Goal: Find contact information: Find contact information

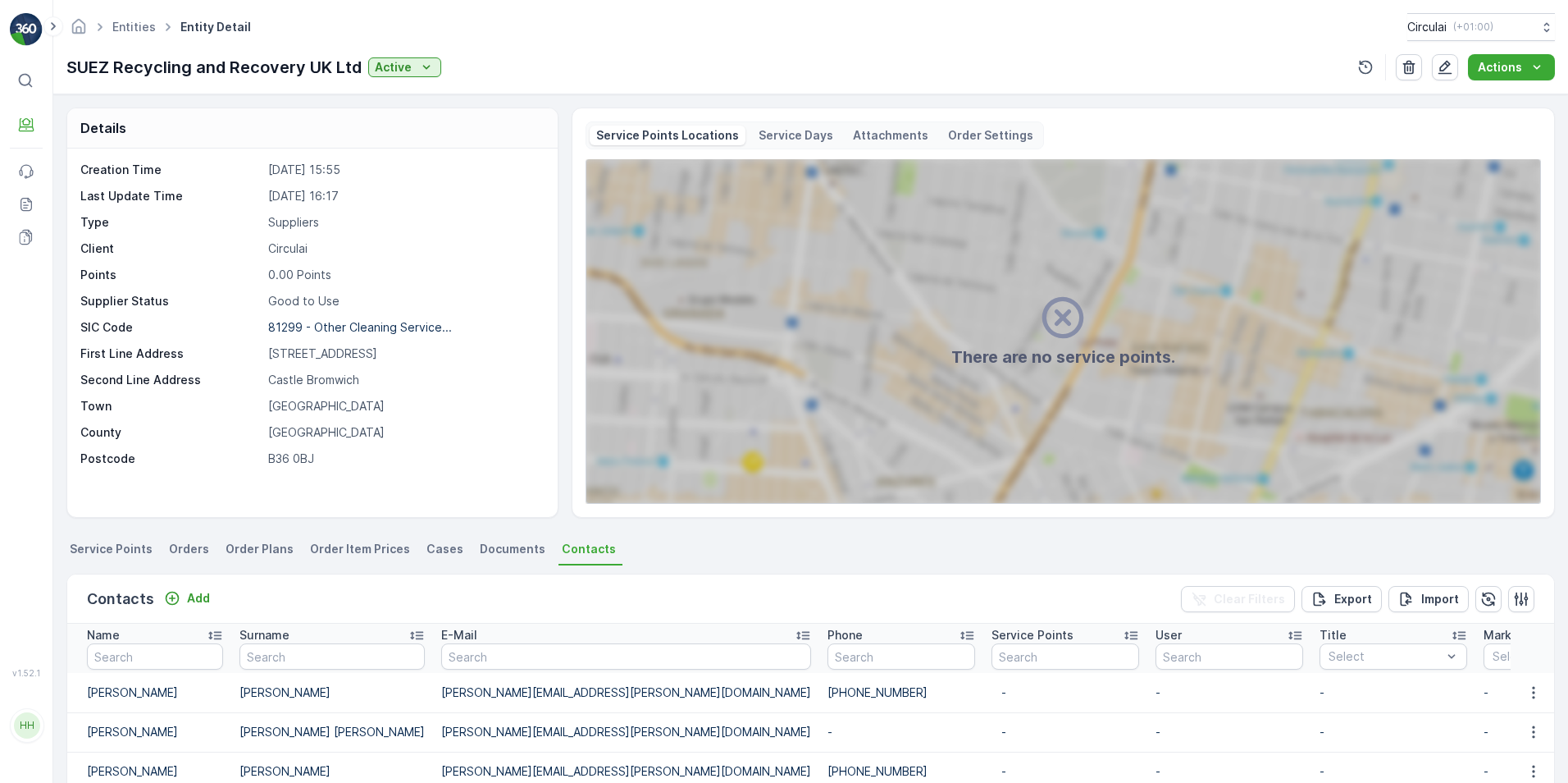
scroll to position [164, 0]
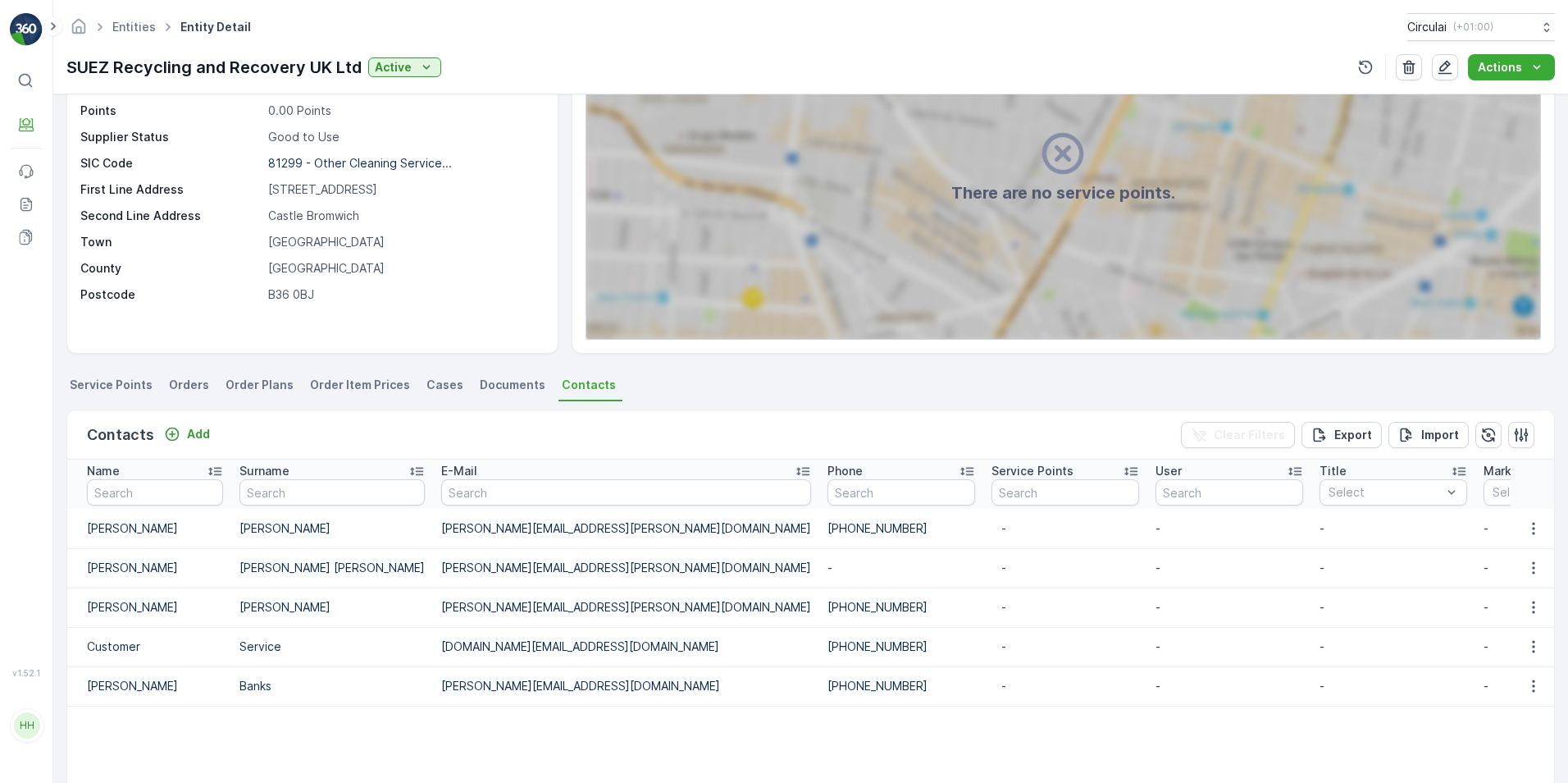
drag, startPoint x: 735, startPoint y: 603, endPoint x: 622, endPoint y: 605, distance: 113.0
click at [622, 605] on tr "[PERSON_NAME] [PERSON_NAME][EMAIL_ADDRESS][PERSON_NAME][DOMAIN_NAME] [PHONE_NUM…" at bounding box center [1401, 606] width 2669 height 39
copy tr "[PHONE_NUMBER]"
click at [984, 631] on td "-" at bounding box center [1066, 646] width 164 height 39
click at [133, 26] on link "Entities" at bounding box center [135, 27] width 44 height 14
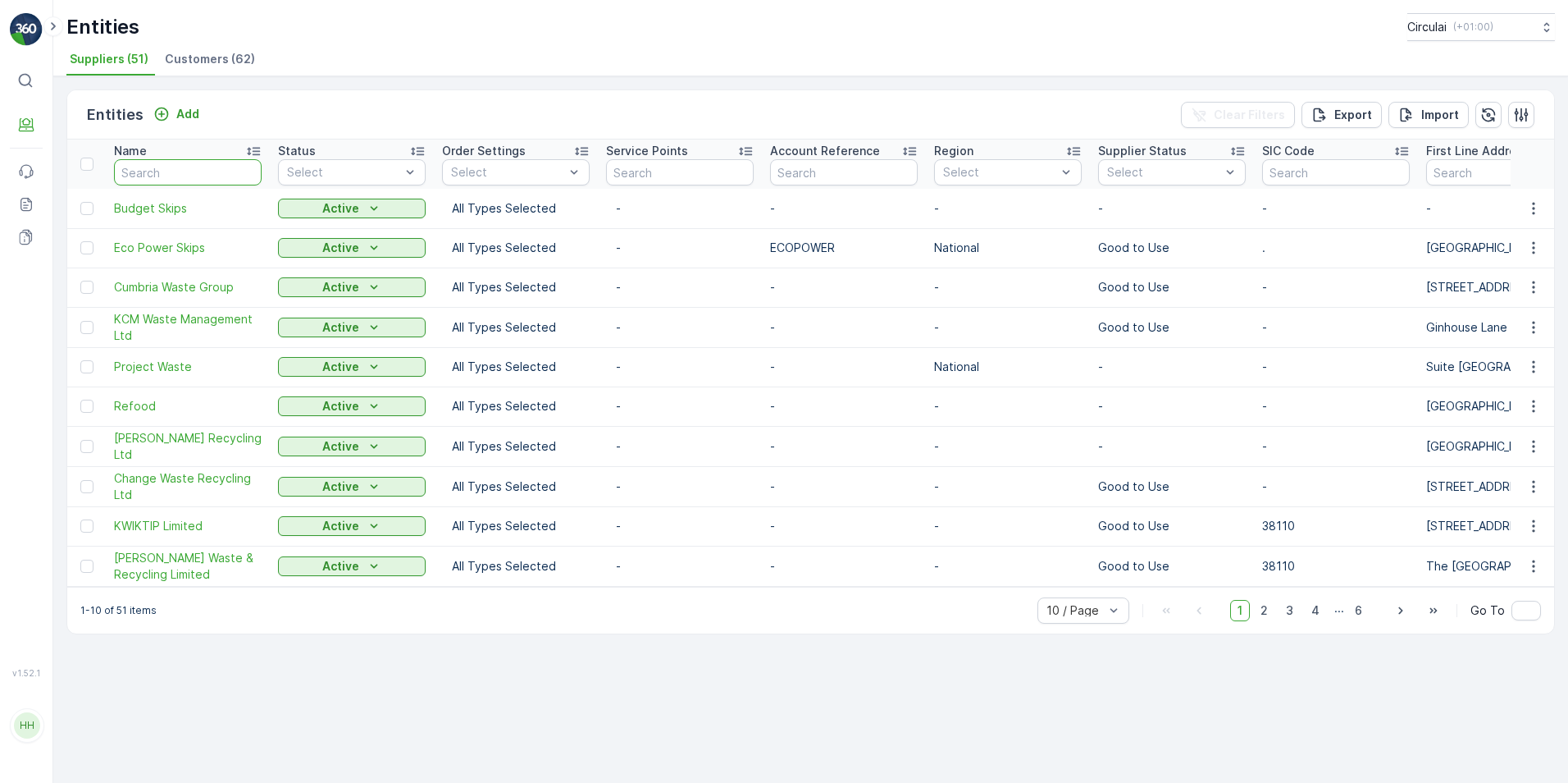
click at [142, 169] on input "text" at bounding box center [187, 173] width 148 height 27
type input "el"
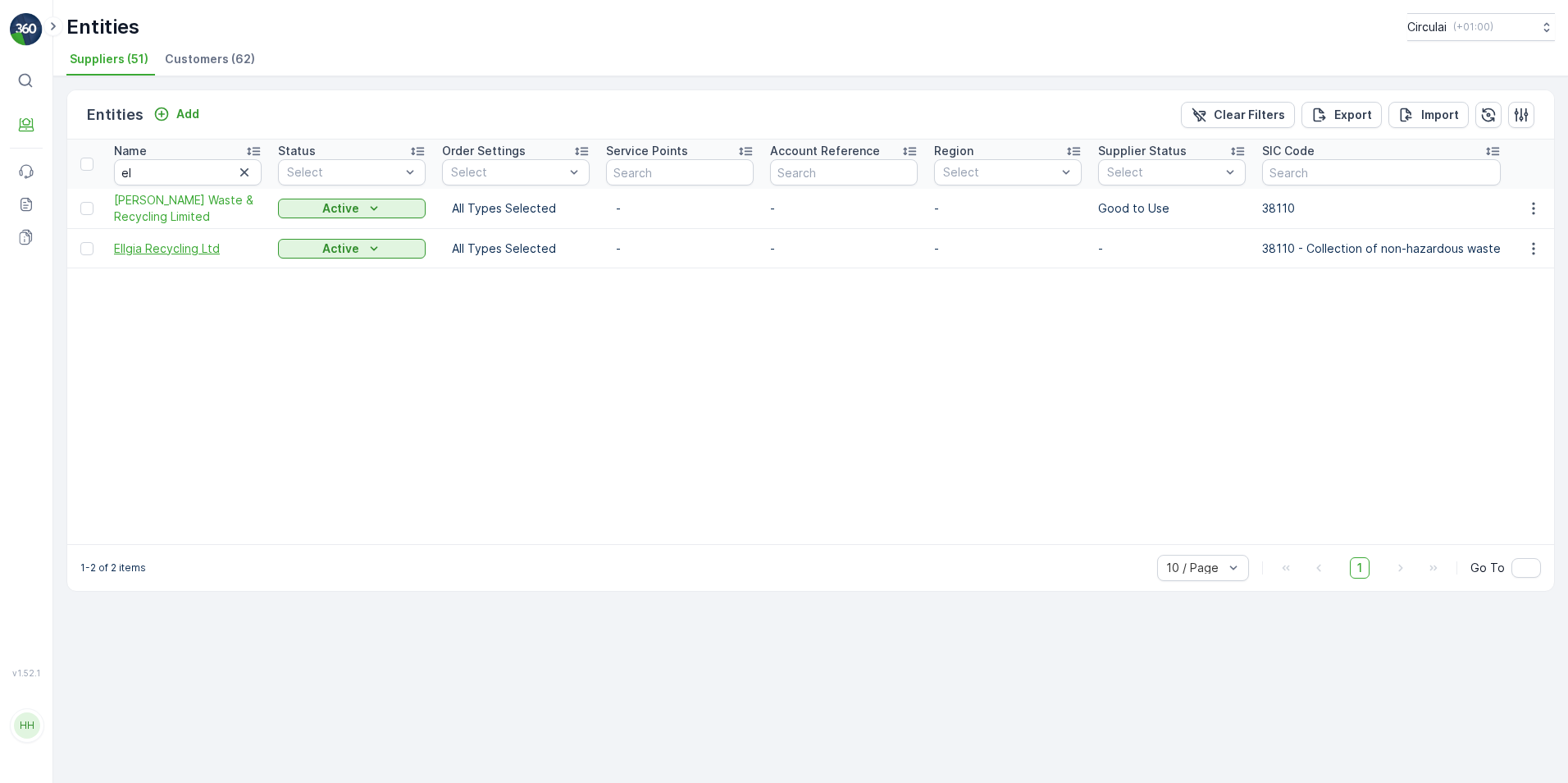
click at [161, 245] on span "Ellgia Recycling Ltd" at bounding box center [187, 248] width 148 height 16
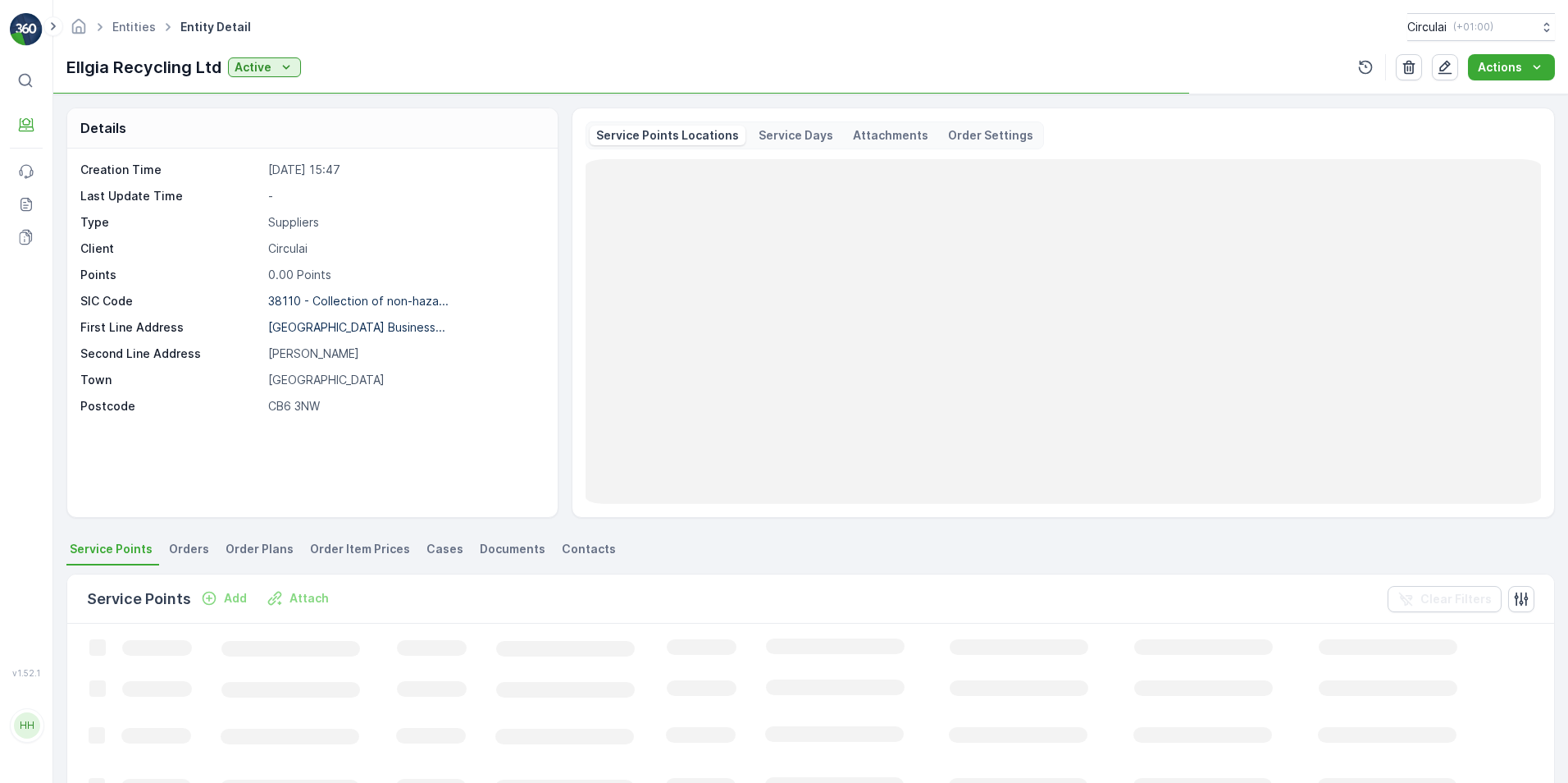
click at [563, 548] on span "Contacts" at bounding box center [589, 548] width 54 height 16
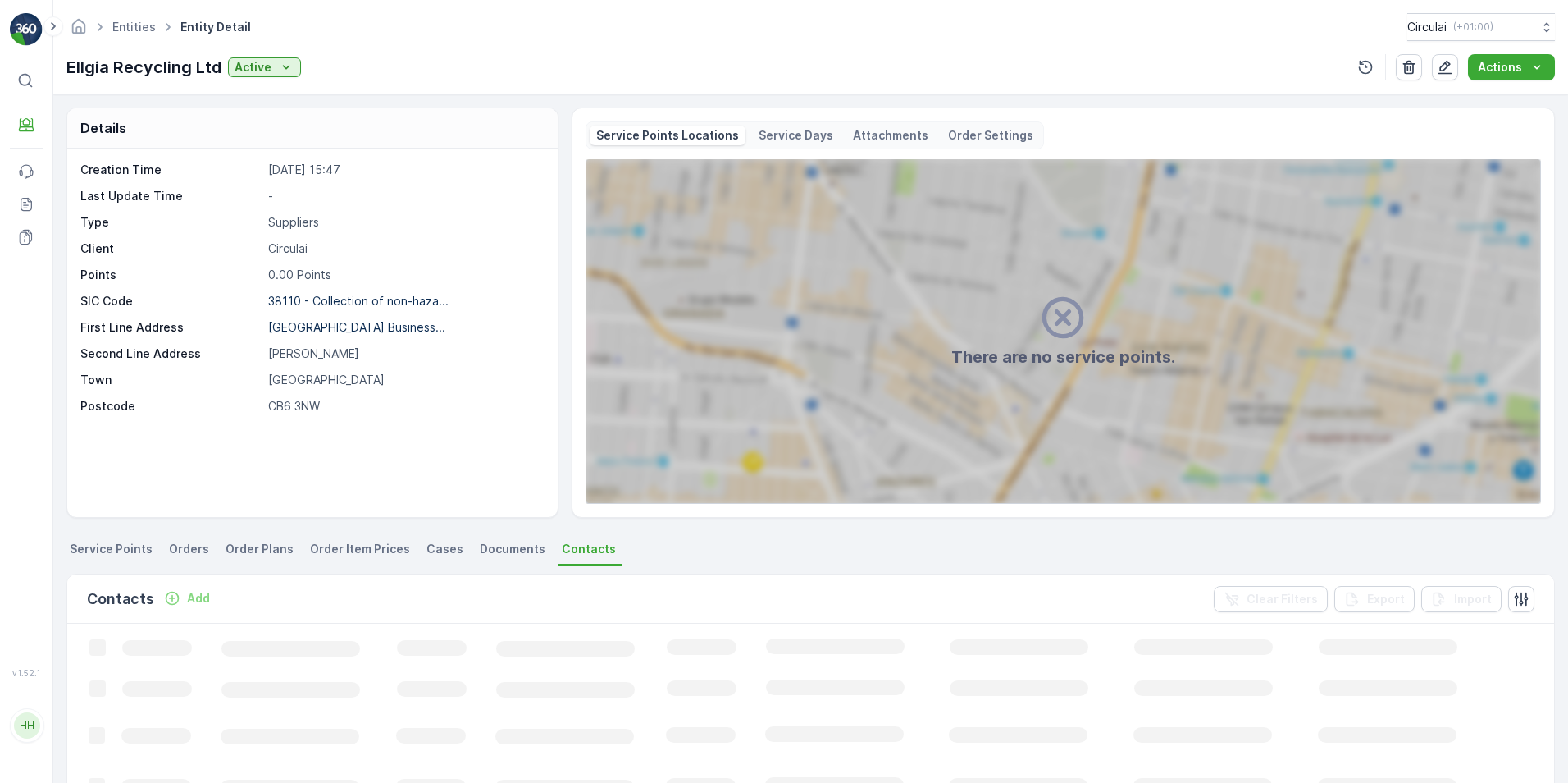
scroll to position [164, 0]
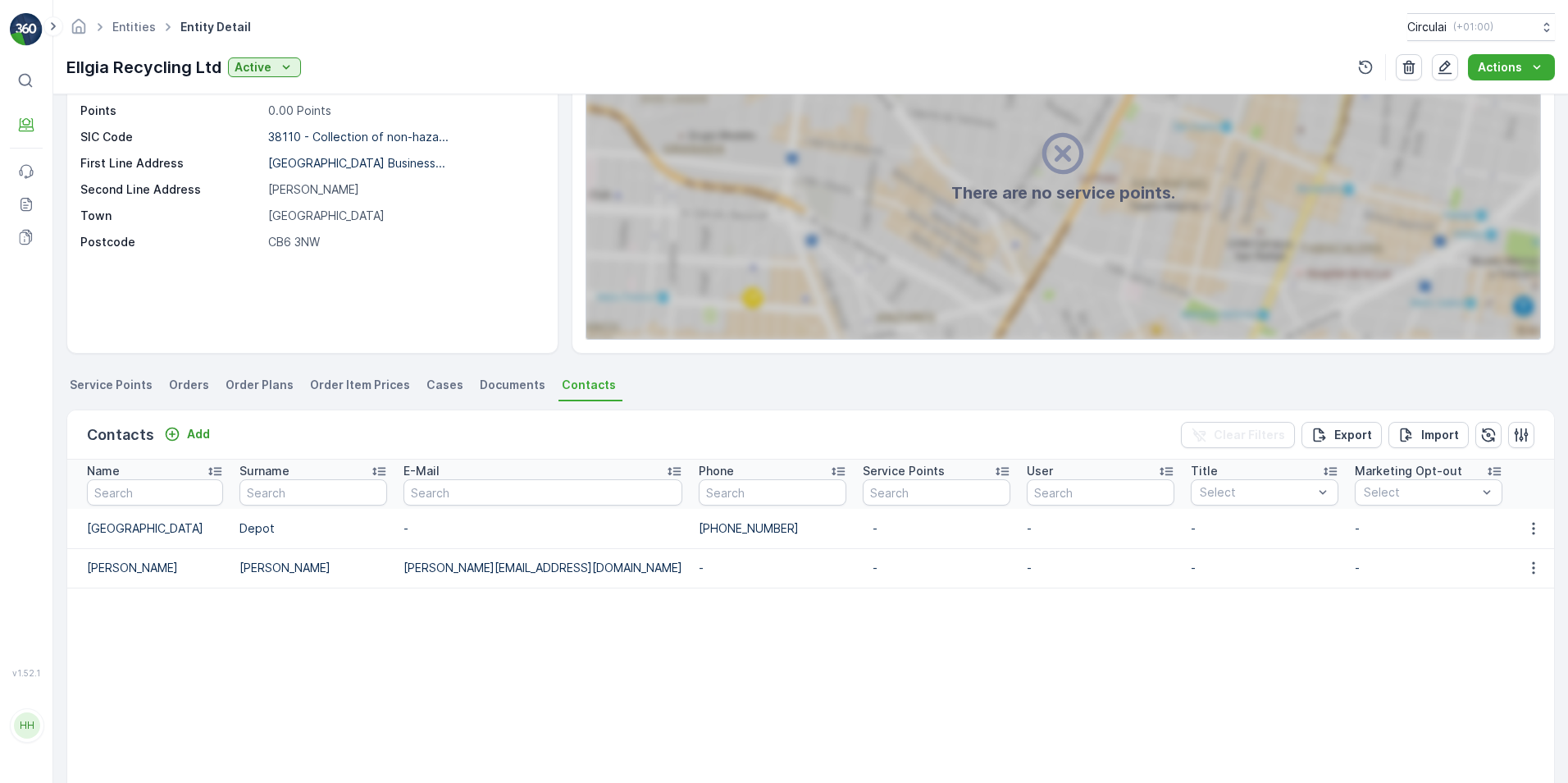
drag, startPoint x: 581, startPoint y: 528, endPoint x: 542, endPoint y: 528, distance: 39.0
click at [542, 528] on tr "Leicester Depot - [PHONE_NUMBER] - - - - - - - [DATE] 11:15" at bounding box center [1309, 528] width 2485 height 39
copy tr "[PHONE_NUMBER]"
click at [691, 578] on td "-" at bounding box center [773, 567] width 164 height 39
click at [134, 29] on link "Entities" at bounding box center [135, 27] width 44 height 14
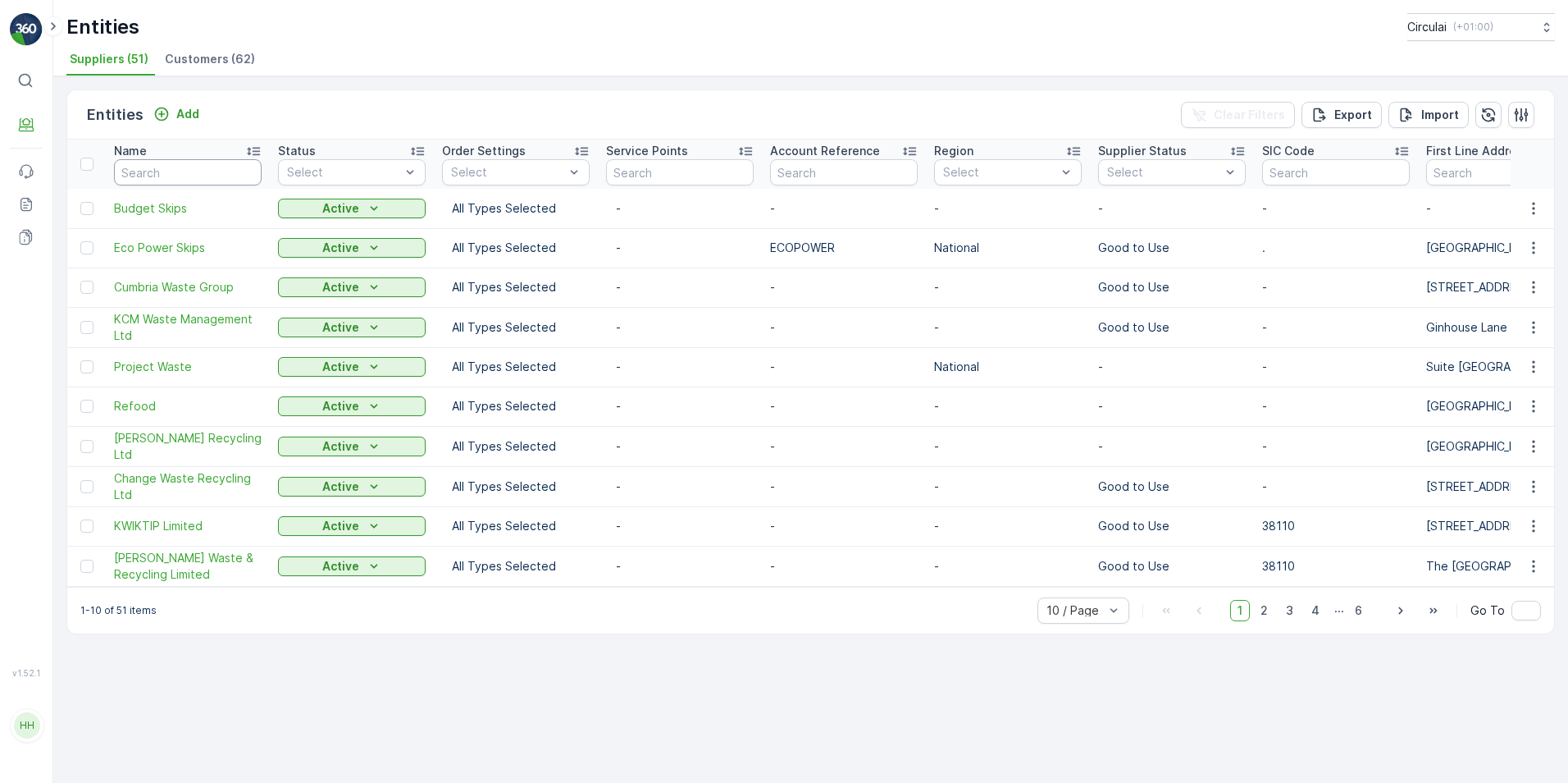
click at [196, 168] on input "text" at bounding box center [187, 173] width 148 height 27
type input "biffa"
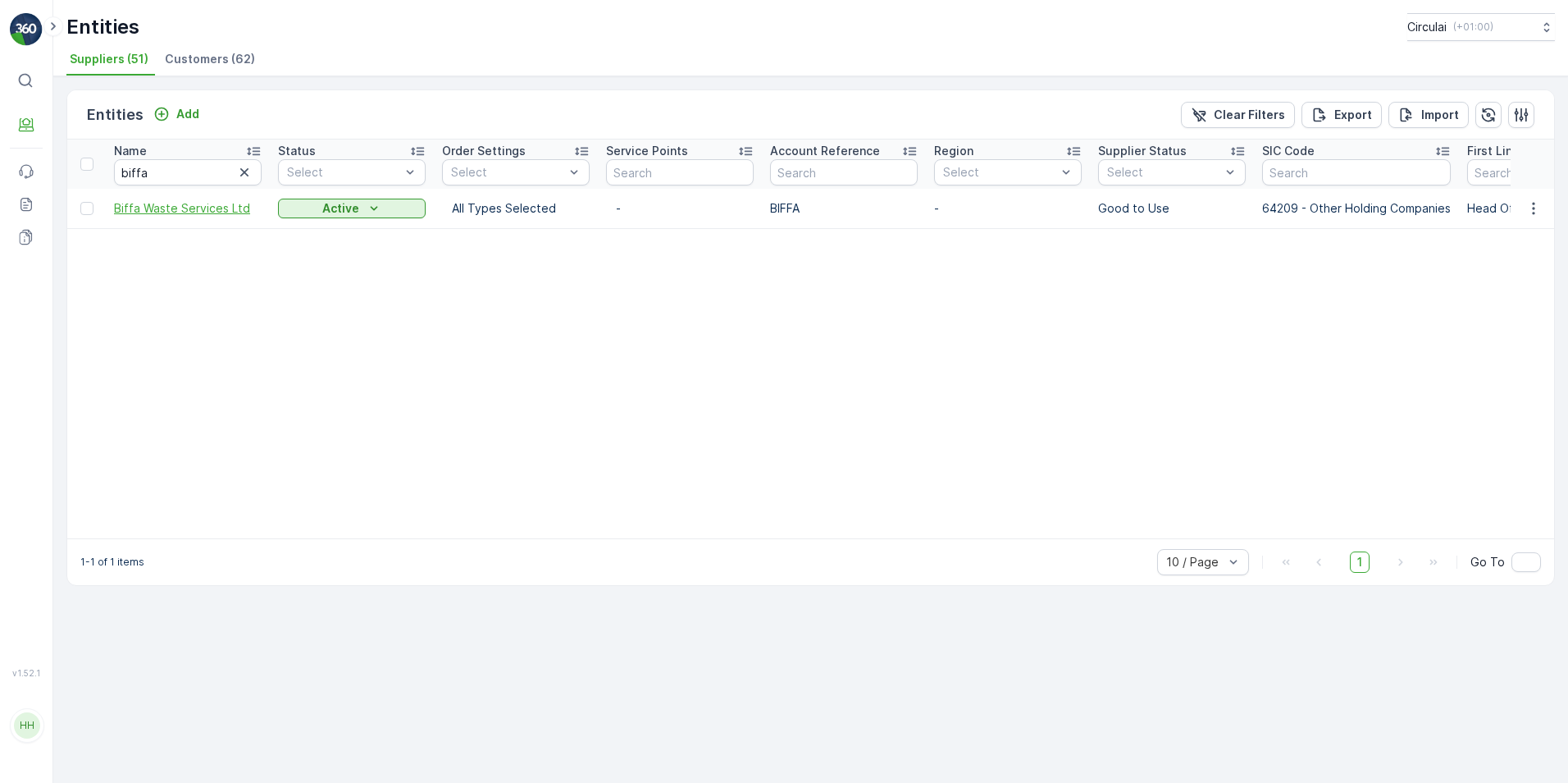
click at [178, 201] on span "Biffa Waste Services Ltd" at bounding box center [187, 208] width 148 height 16
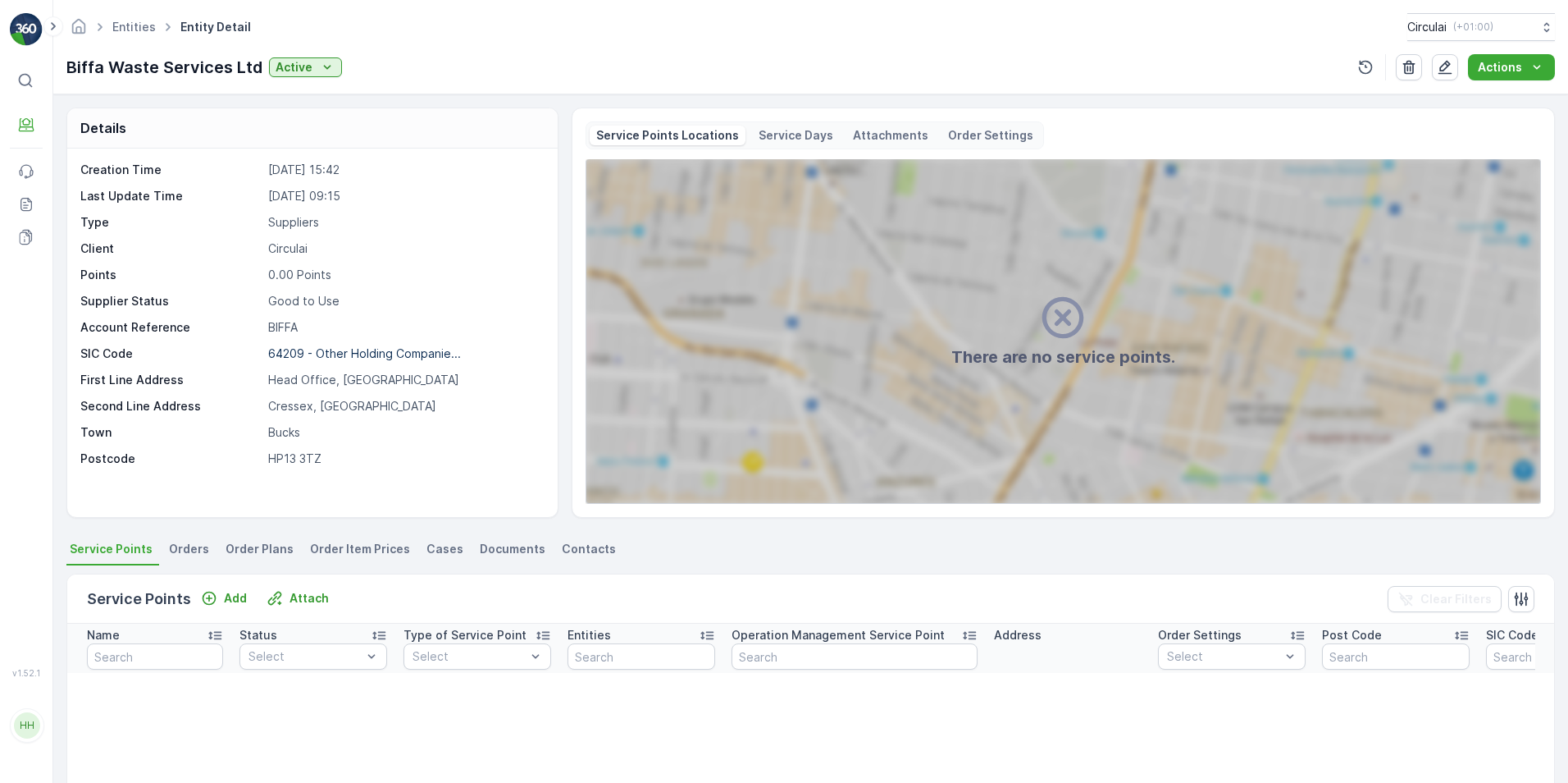
click at [565, 549] on span "Contacts" at bounding box center [589, 548] width 54 height 16
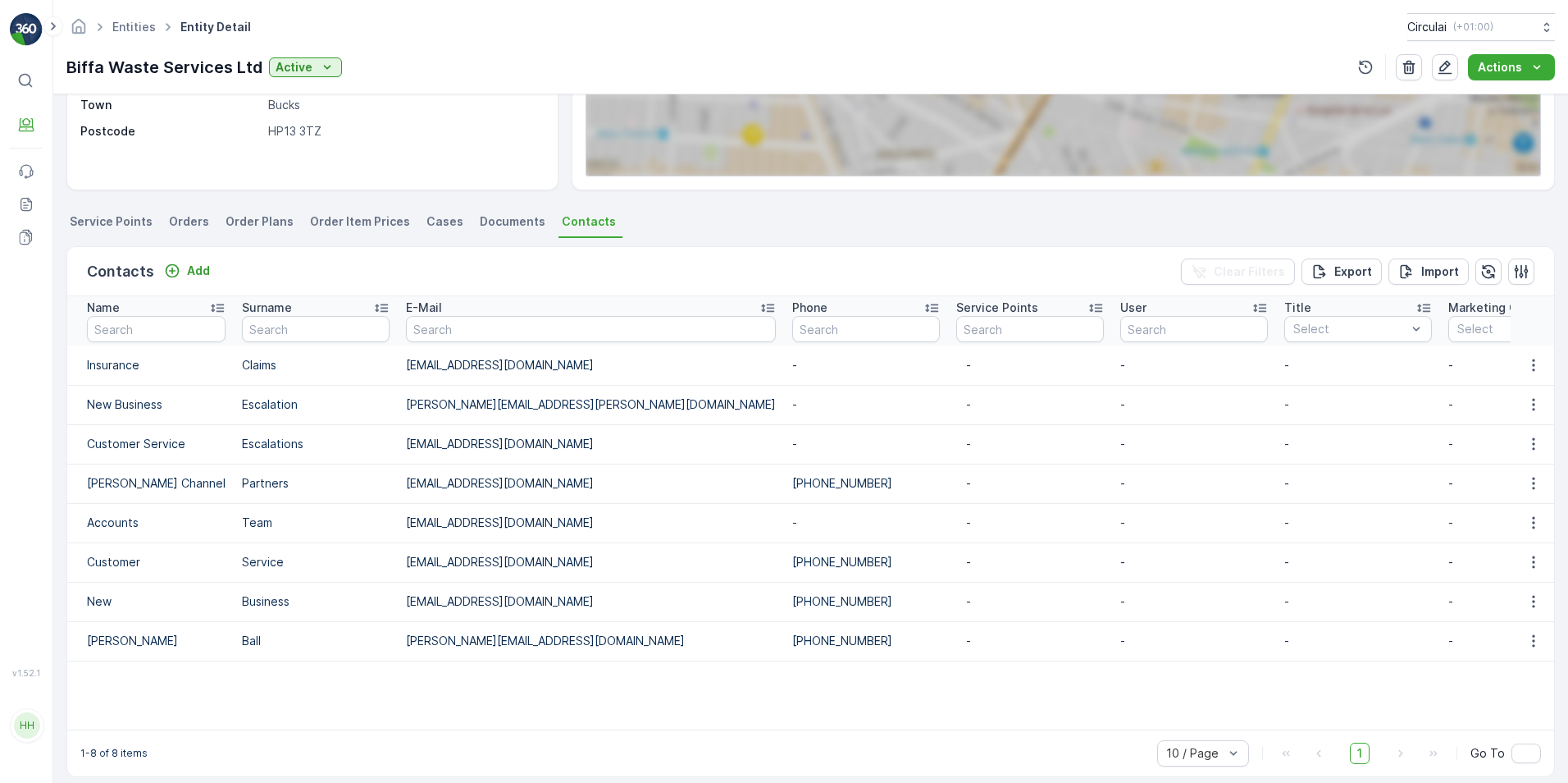
scroll to position [328, 0]
